Goal: Information Seeking & Learning: Learn about a topic

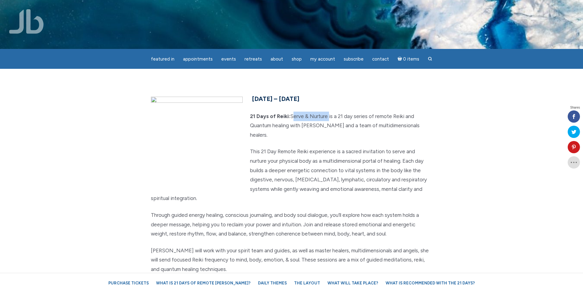
drag, startPoint x: 292, startPoint y: 118, endPoint x: 328, endPoint y: 117, distance: 36.4
click at [328, 117] on p "21 Days of Reiki: Serve & Nurture is a 21 day series of remote Reiki and Quantu…" at bounding box center [292, 126] width 282 height 28
copy p "Serve & Nurture"
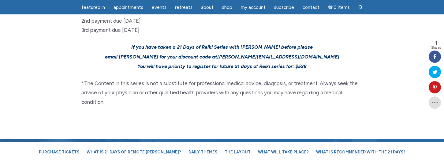
scroll to position [1794, 0]
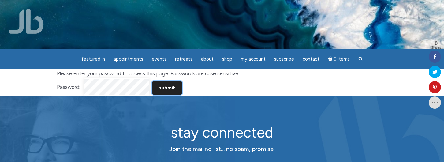
click at [170, 87] on input "Submit" at bounding box center [166, 87] width 29 height 13
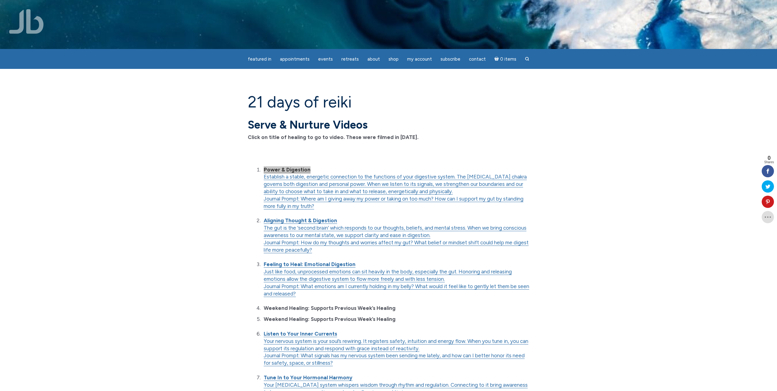
click at [297, 162] on strong "Power & Digestion" at bounding box center [287, 169] width 47 height 6
